Goal: Navigation & Orientation: Find specific page/section

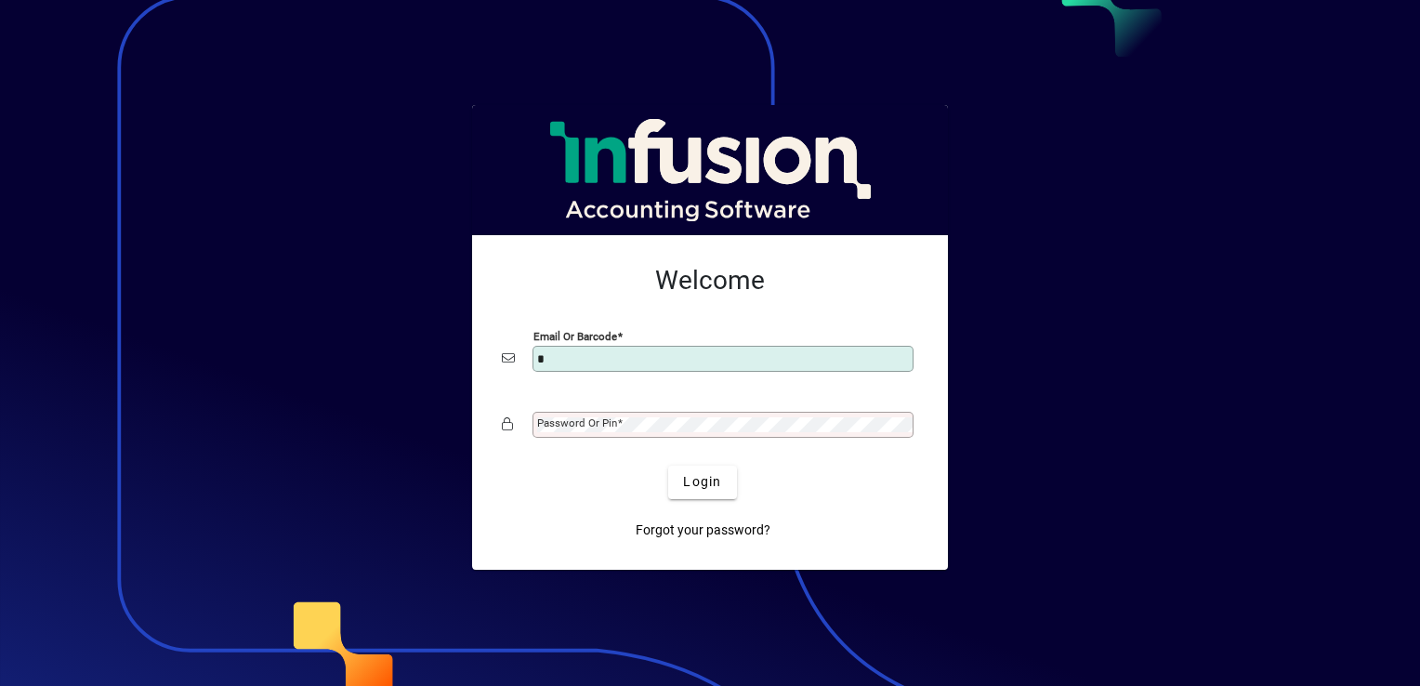
type input "**********"
click at [609, 425] on mat-label "Password or Pin" at bounding box center [577, 422] width 80 height 13
click at [668, 465] on button "Login" at bounding box center [702, 481] width 68 height 33
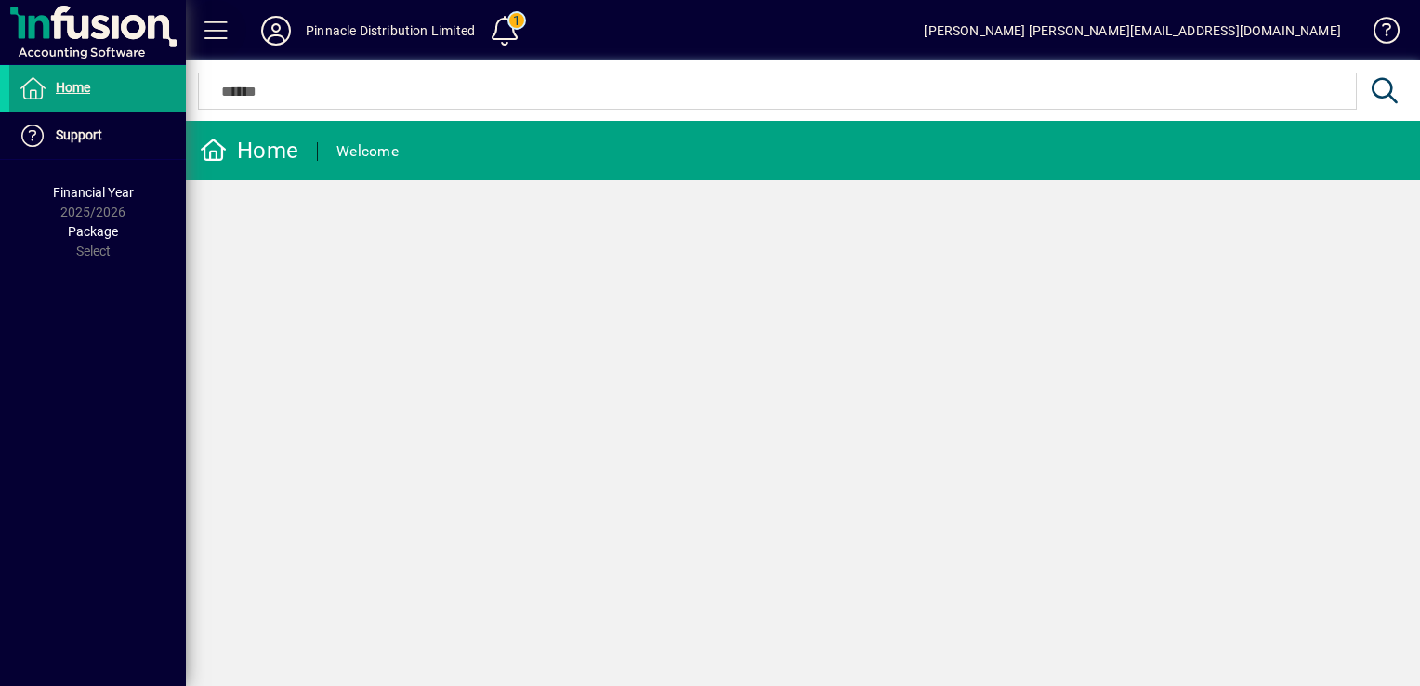
click at [217, 30] on span at bounding box center [216, 30] width 45 height 45
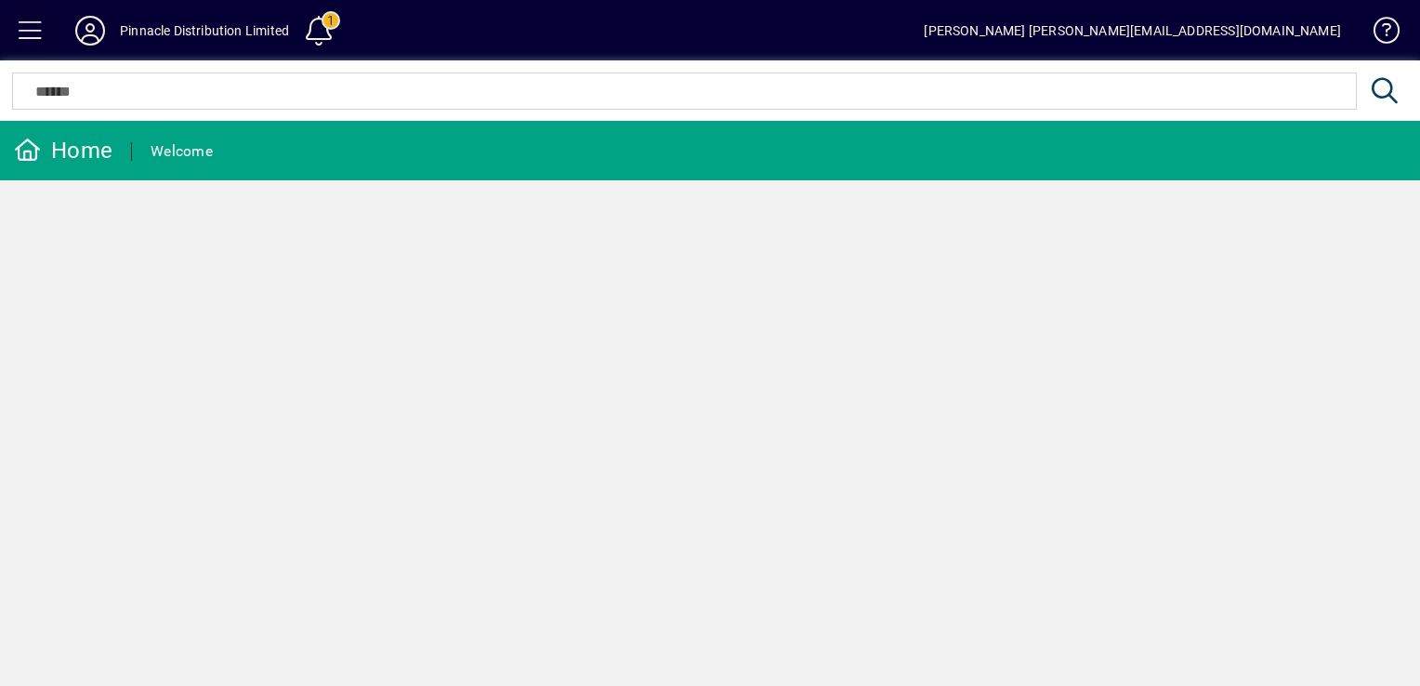
click at [20, 29] on span at bounding box center [30, 30] width 45 height 45
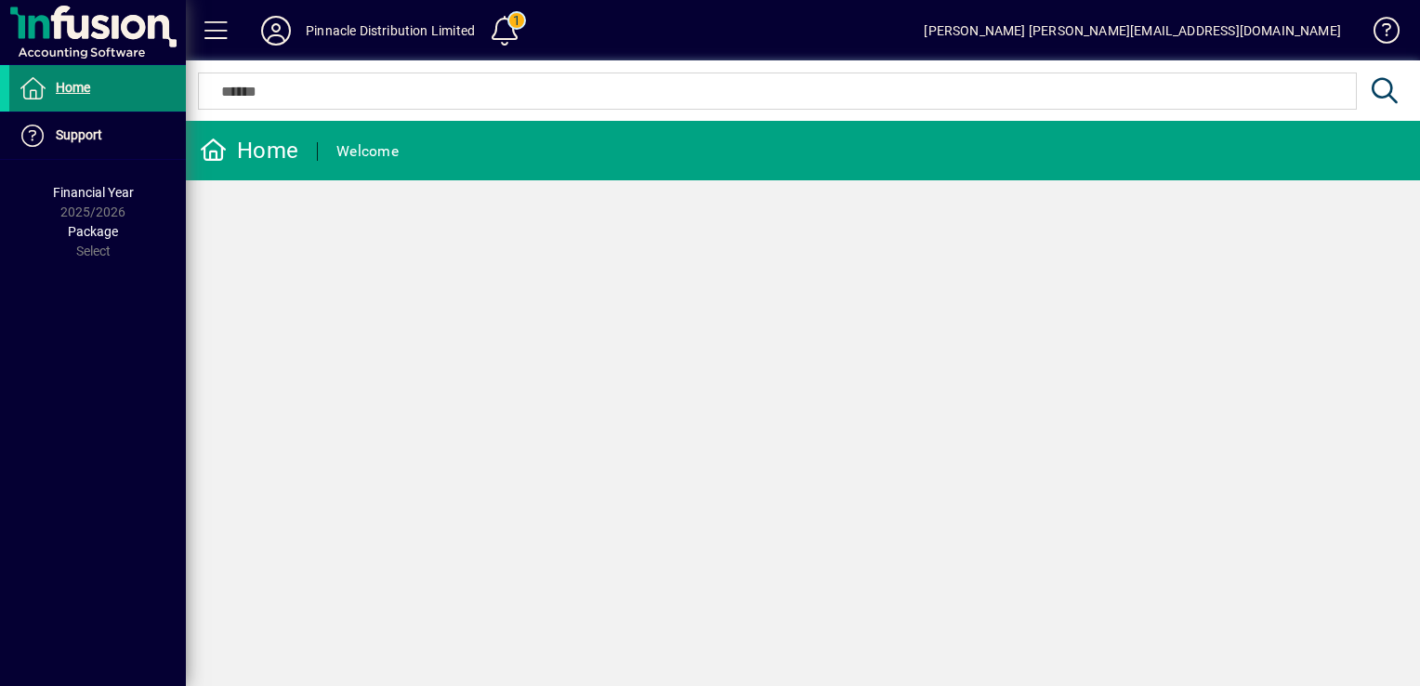
click at [75, 83] on span "Home" at bounding box center [73, 87] width 34 height 15
click at [278, 33] on icon at bounding box center [275, 31] width 37 height 30
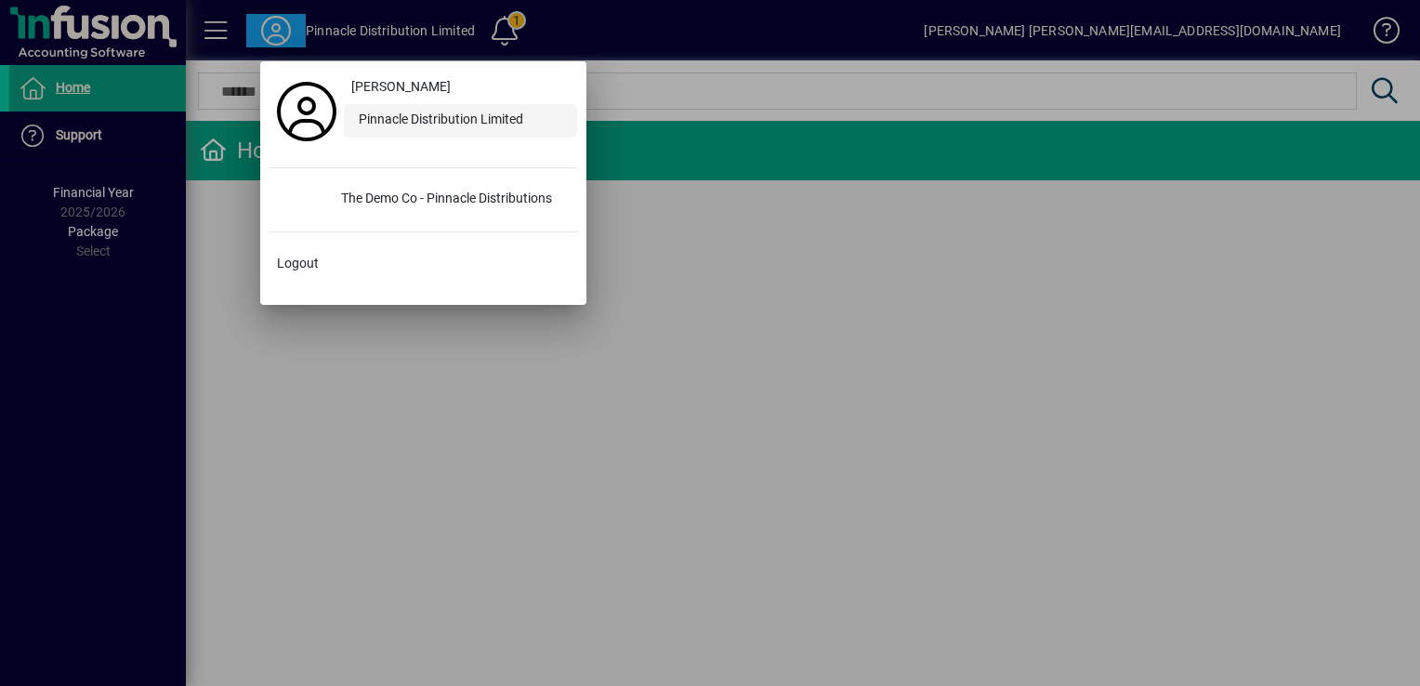
click at [427, 120] on div "Pinnacle Distribution Limited" at bounding box center [460, 120] width 233 height 33
click at [410, 200] on div "The Demo Co - Pinnacle Distributions" at bounding box center [451, 199] width 251 height 33
